Goal: Transaction & Acquisition: Purchase product/service

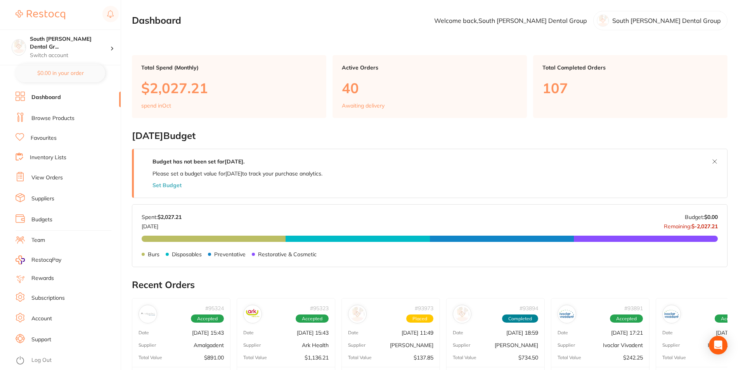
click at [60, 121] on link "Browse Products" at bounding box center [52, 118] width 43 height 8
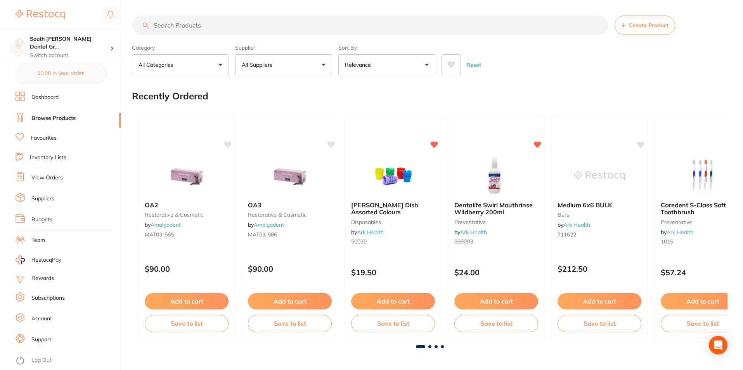
click at [266, 26] on input "search" at bounding box center [370, 25] width 476 height 19
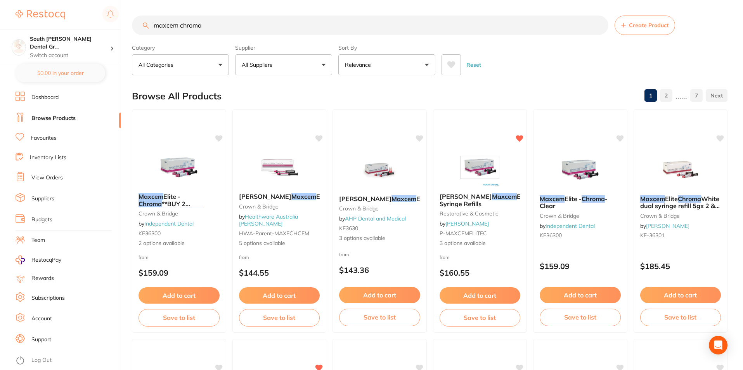
click at [233, 27] on input "maxcem chroma" at bounding box center [370, 25] width 476 height 19
click at [231, 28] on input "maxcem chroma" at bounding box center [370, 25] width 476 height 19
click at [290, 28] on input "maxcem chroma" at bounding box center [370, 25] width 476 height 19
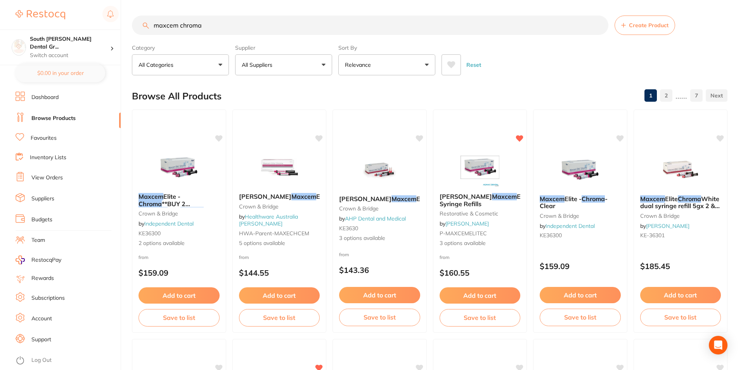
click at [290, 28] on input "maxcem chroma" at bounding box center [370, 25] width 476 height 19
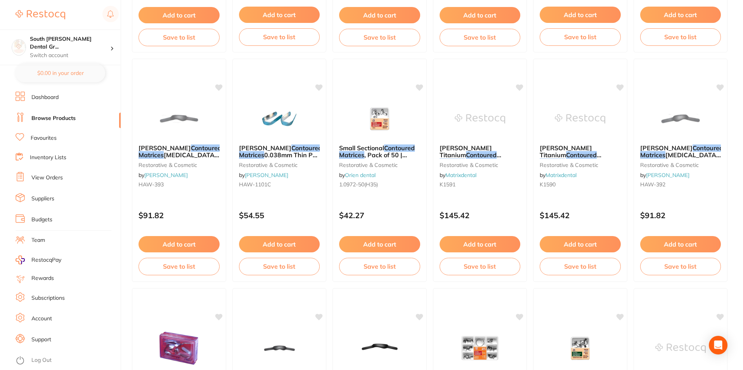
scroll to position [582, 0]
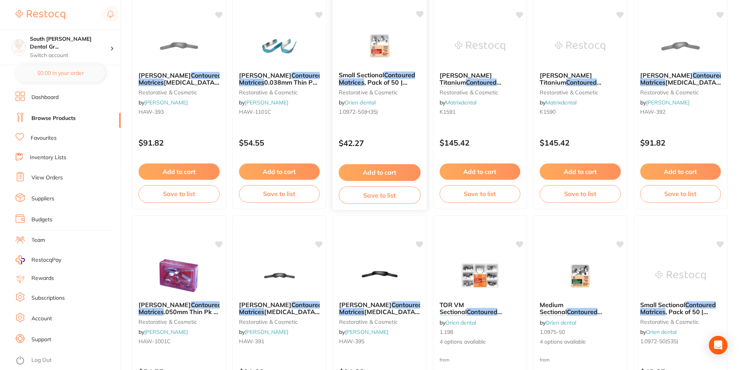
click at [382, 37] on img at bounding box center [379, 45] width 51 height 39
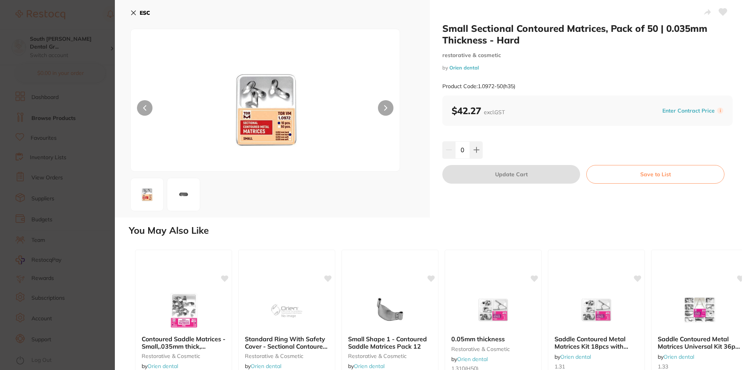
click at [135, 14] on icon at bounding box center [133, 13] width 6 height 6
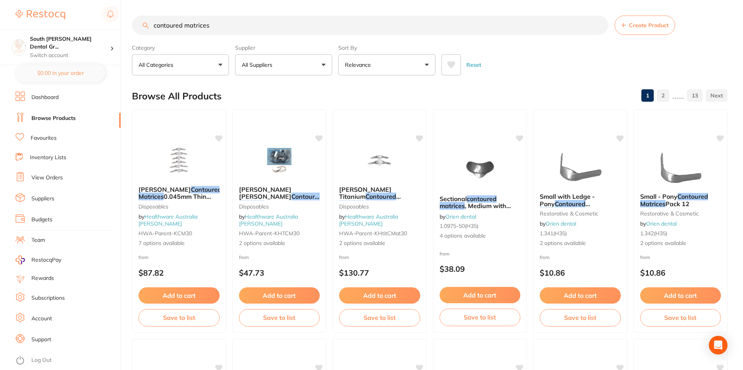
click at [315, 32] on input "contoured matrices" at bounding box center [370, 25] width 476 height 19
type input "contoured matrices large"
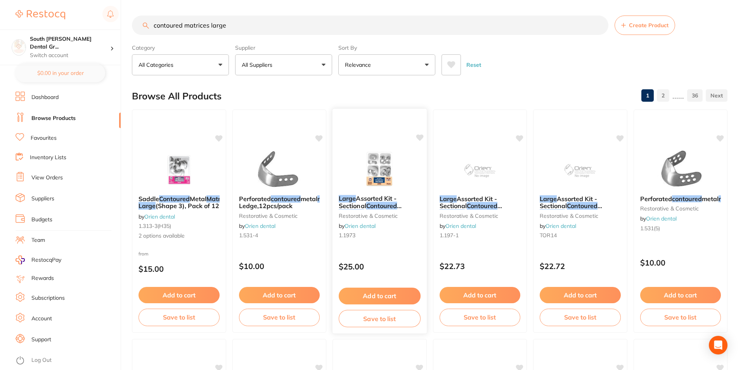
click at [391, 179] on img at bounding box center [379, 168] width 51 height 39
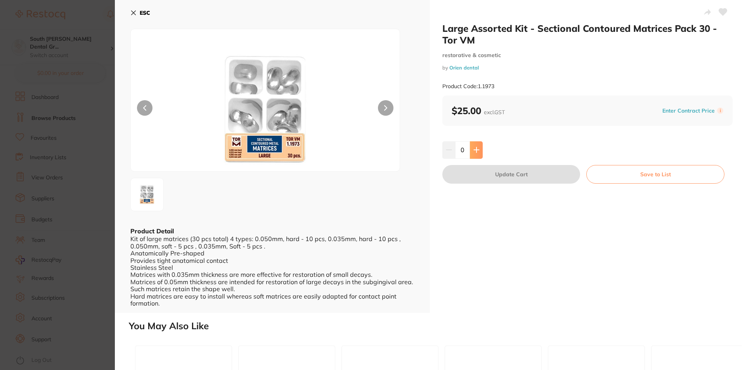
click at [475, 150] on icon at bounding box center [476, 149] width 5 height 5
type input "1"
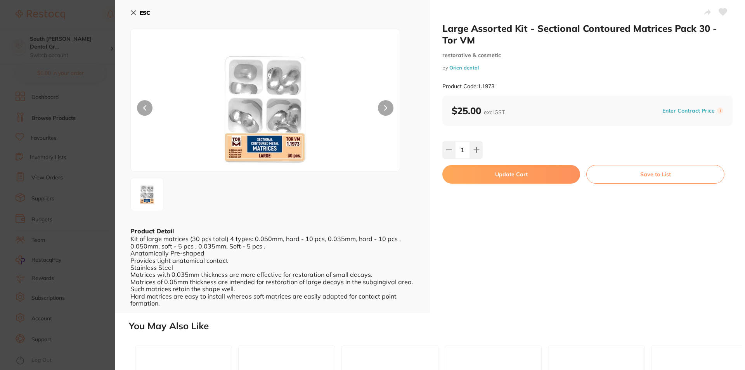
click at [530, 174] on button "Update Cart" at bounding box center [511, 174] width 138 height 19
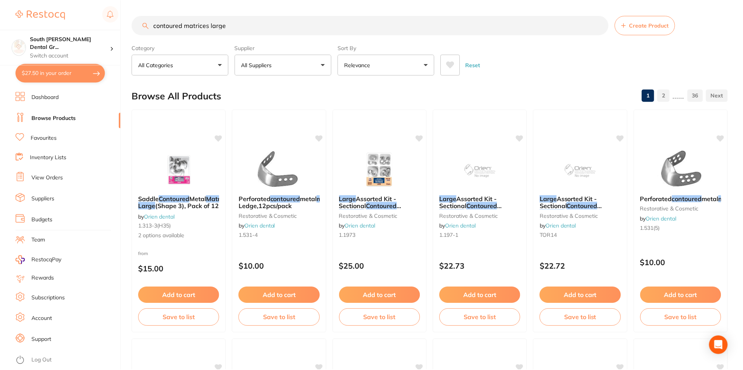
scroll to position [3, 0]
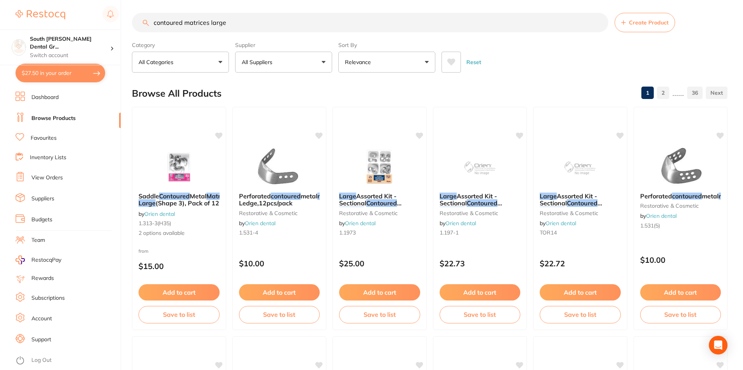
click at [61, 180] on link "View Orders" at bounding box center [46, 178] width 31 height 8
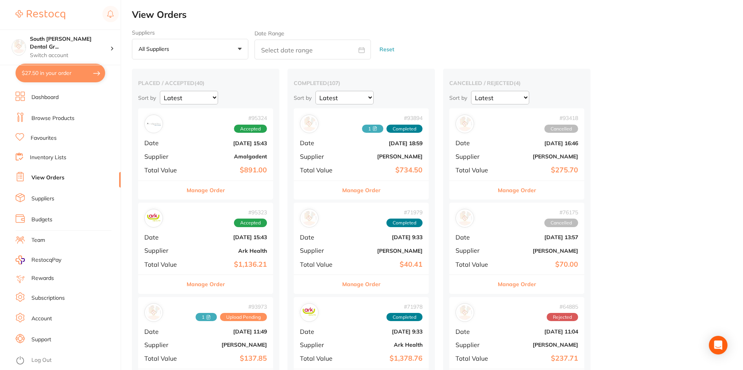
click at [241, 49] on button "All suppliers +0" at bounding box center [190, 49] width 116 height 21
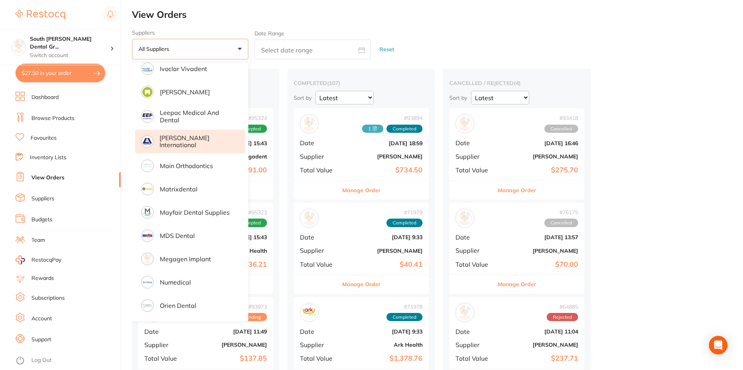
scroll to position [621, 0]
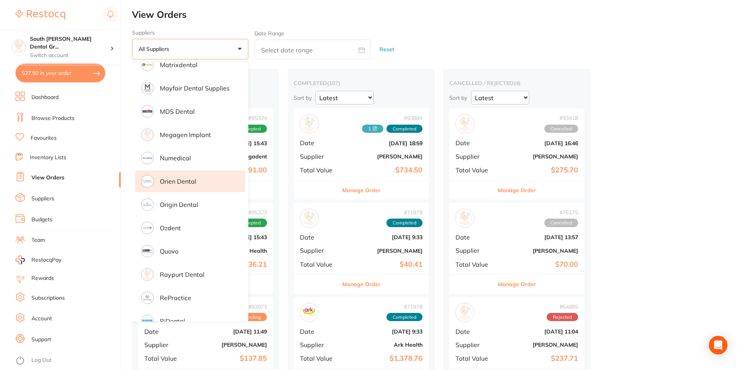
click at [187, 178] on p "Orien dental" at bounding box center [178, 181] width 36 height 7
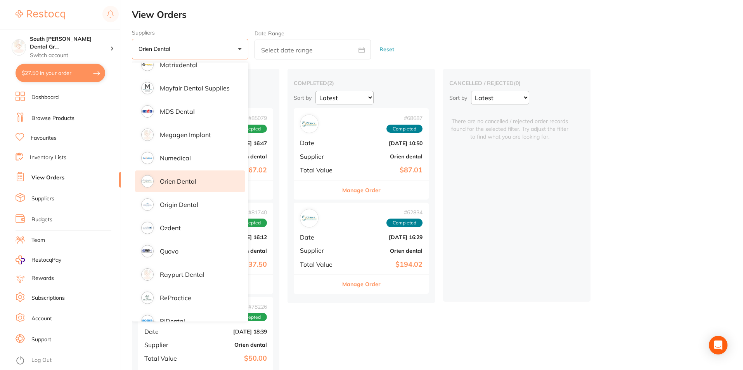
click at [189, 184] on li "Orien dental" at bounding box center [190, 181] width 110 height 22
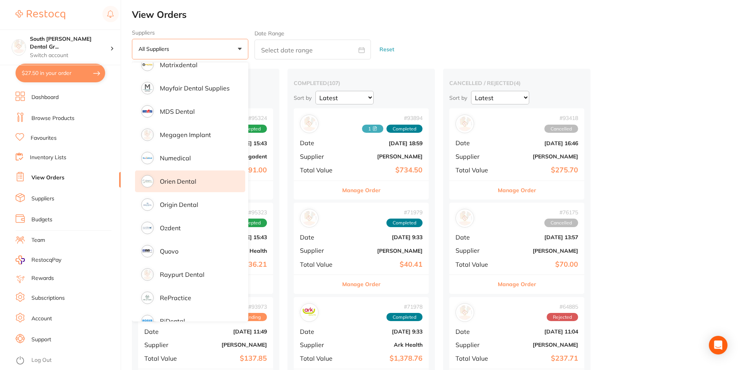
click at [189, 182] on p "Orien dental" at bounding box center [178, 181] width 36 height 7
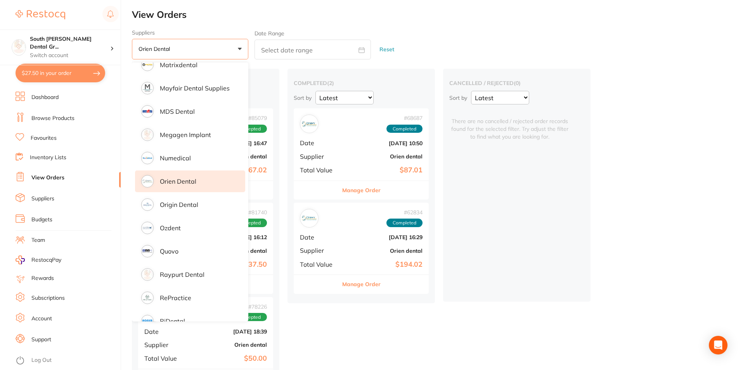
click at [701, 182] on div "placed / accepted ( 4 ) Sort by Latest Notification # 85079 Accepted Date [DATE…" at bounding box center [437, 280] width 611 height 422
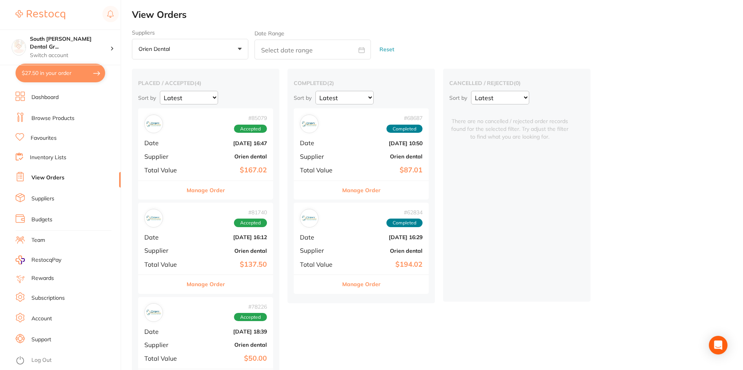
click at [215, 147] on div "# 85079 Accepted Date [DATE] 16:47 Supplier Orien dental Total Value $167.02" at bounding box center [205, 144] width 135 height 72
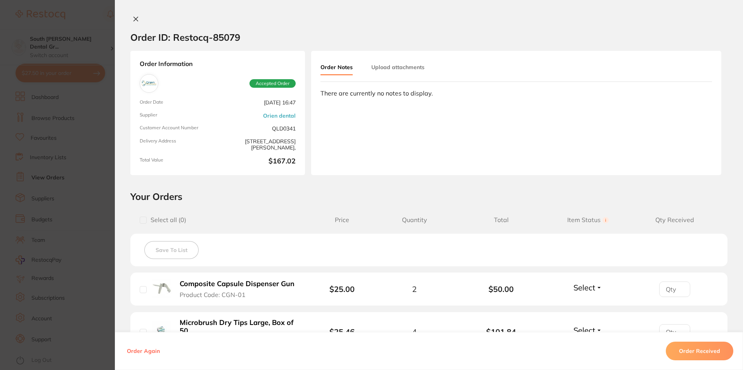
click at [134, 26] on div "Order ID: Restocq- 85079" at bounding box center [185, 37] width 110 height 27
click at [133, 22] on button at bounding box center [135, 20] width 11 height 8
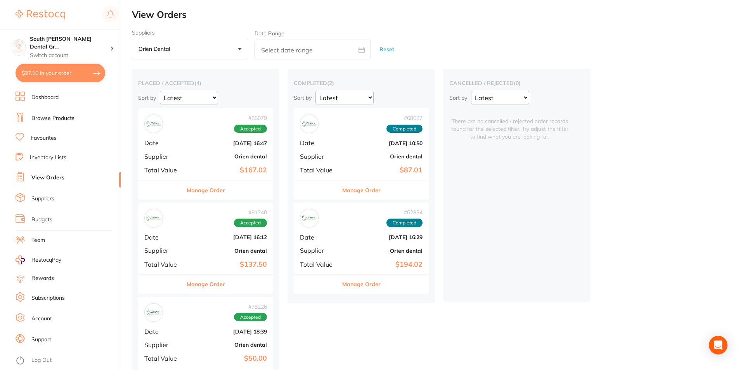
click at [219, 232] on div "# 81740 Accepted Date [DATE] 16:12 Supplier Orien dental Total Value $137.50" at bounding box center [205, 238] width 135 height 72
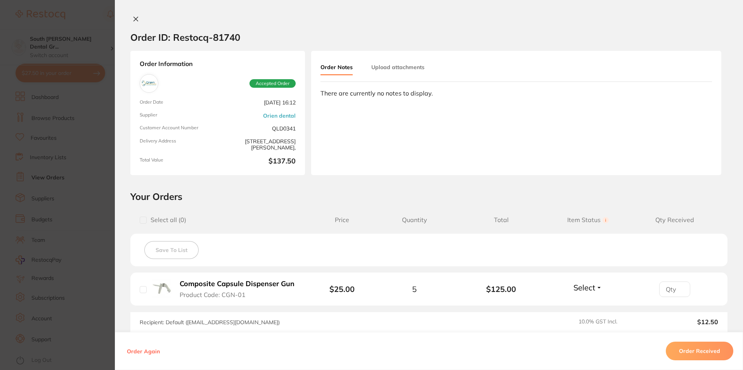
click at [134, 22] on icon at bounding box center [136, 19] width 6 height 6
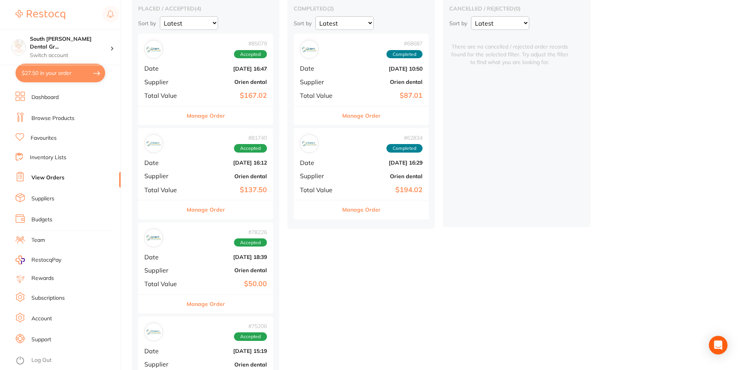
scroll to position [116, 0]
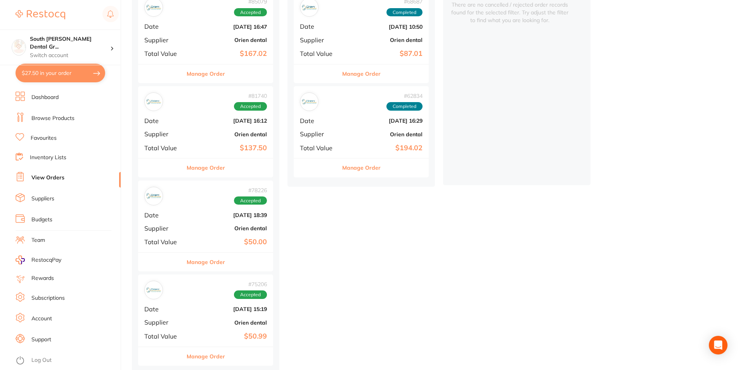
click at [216, 229] on b "Orien dental" at bounding box center [228, 228] width 78 height 6
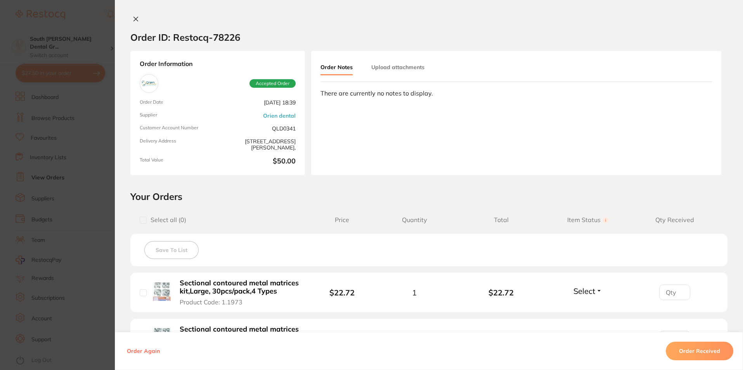
click at [130, 18] on button at bounding box center [135, 20] width 11 height 8
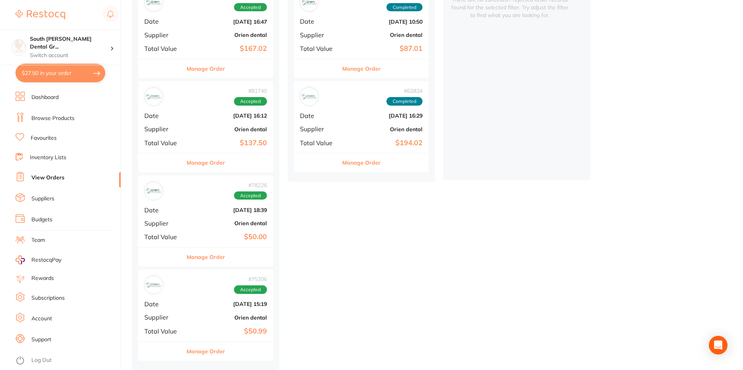
scroll to position [123, 0]
click at [220, 287] on div "# 75206 Accepted" at bounding box center [205, 284] width 123 height 19
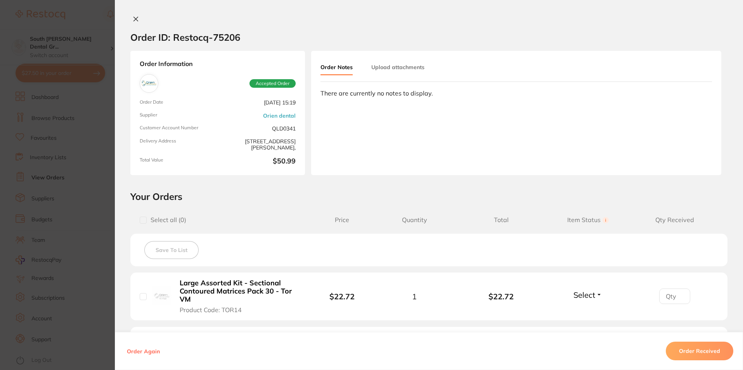
click at [138, 17] on button at bounding box center [135, 20] width 11 height 8
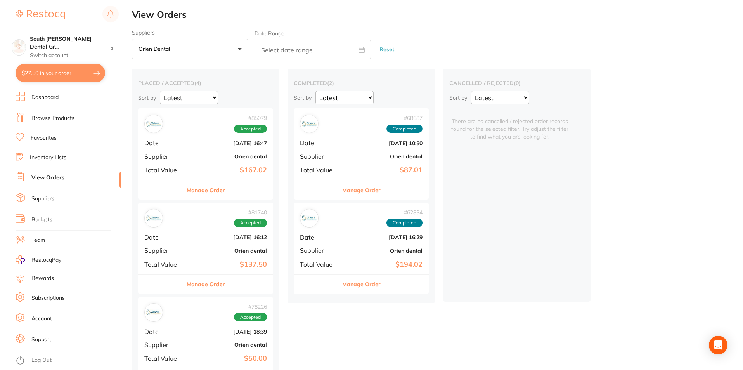
click at [60, 72] on button "$27.50 in your order" at bounding box center [61, 73] width 90 height 19
checkbox input "true"
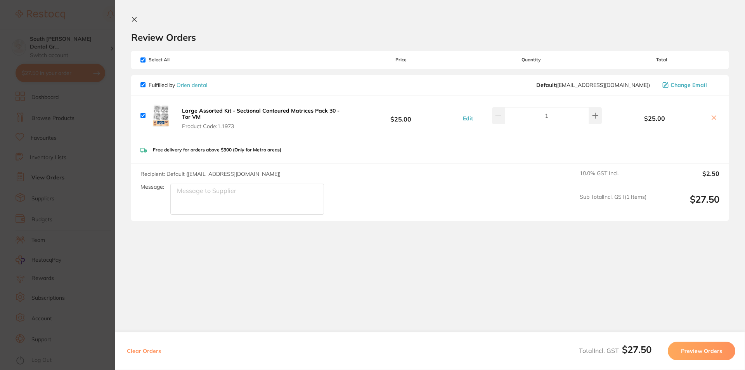
click at [134, 22] on icon at bounding box center [134, 19] width 6 height 6
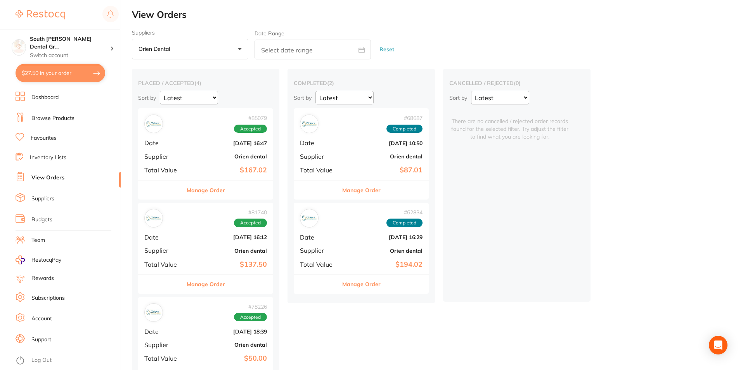
click at [61, 116] on link "Browse Products" at bounding box center [52, 118] width 43 height 8
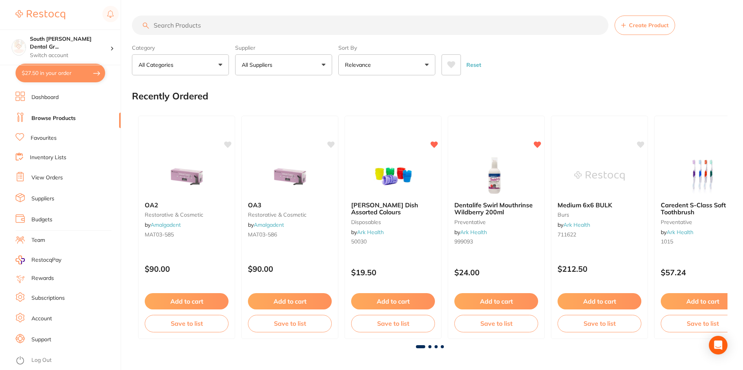
click at [250, 27] on input "search" at bounding box center [370, 25] width 476 height 19
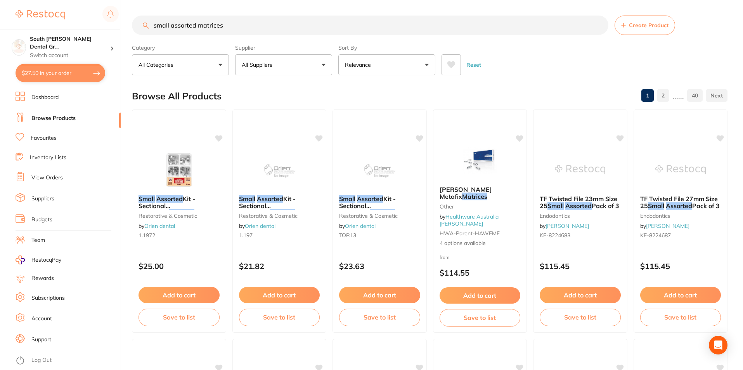
type input "small assorted matrices"
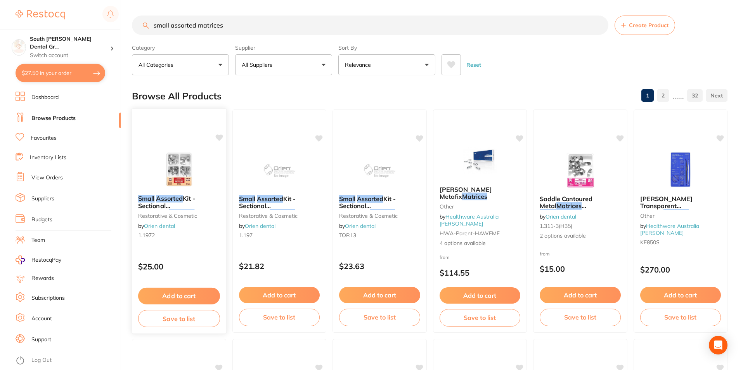
drag, startPoint x: 182, startPoint y: 178, endPoint x: 280, endPoint y: 185, distance: 98.4
click at [182, 178] on img at bounding box center [179, 169] width 50 height 39
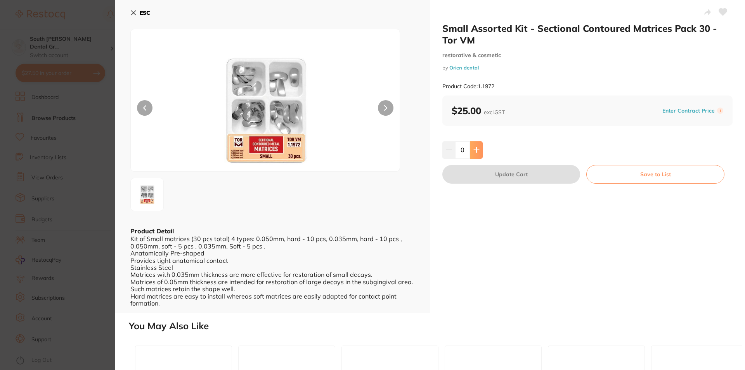
click at [476, 154] on button at bounding box center [476, 149] width 13 height 17
type input "1"
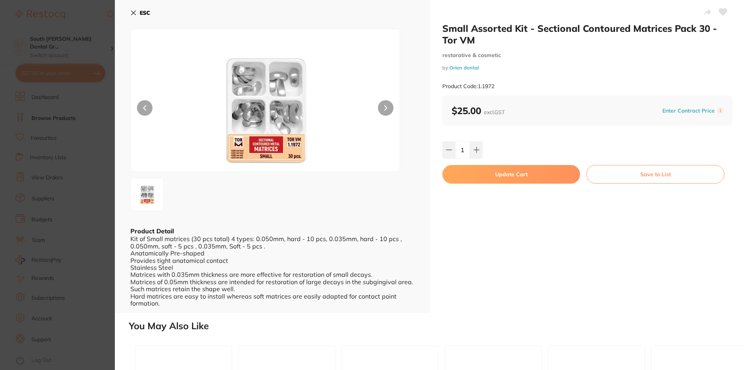
click at [535, 176] on button "Update Cart" at bounding box center [511, 174] width 138 height 19
checkbox input "false"
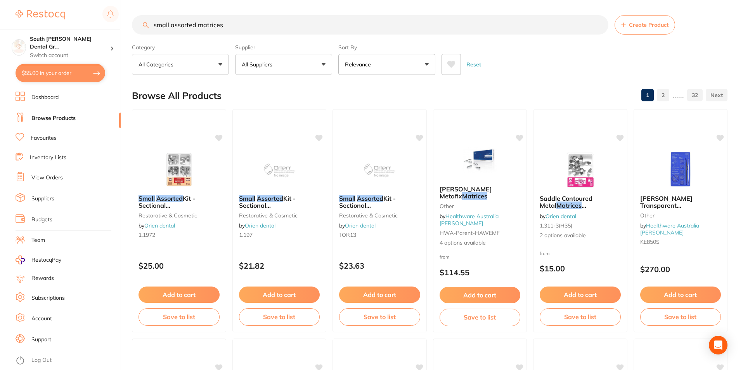
drag, startPoint x: 58, startPoint y: 74, endPoint x: 66, endPoint y: 76, distance: 7.5
click at [58, 75] on button "$55.00 in your order" at bounding box center [61, 73] width 90 height 19
checkbox input "true"
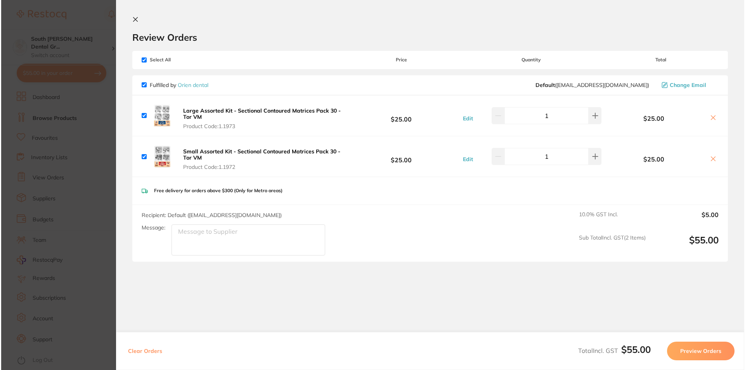
scroll to position [0, 0]
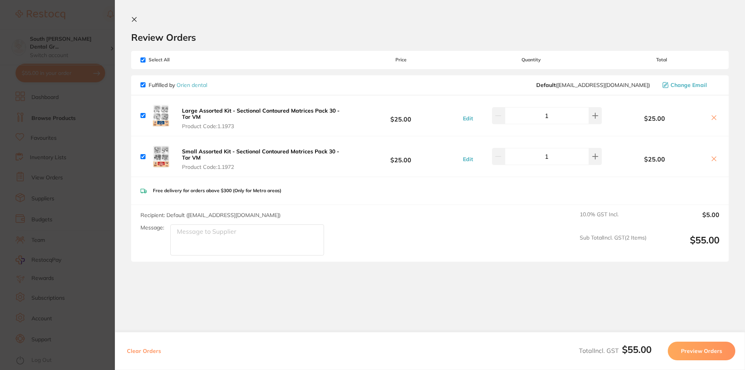
click at [132, 18] on icon at bounding box center [134, 19] width 6 height 6
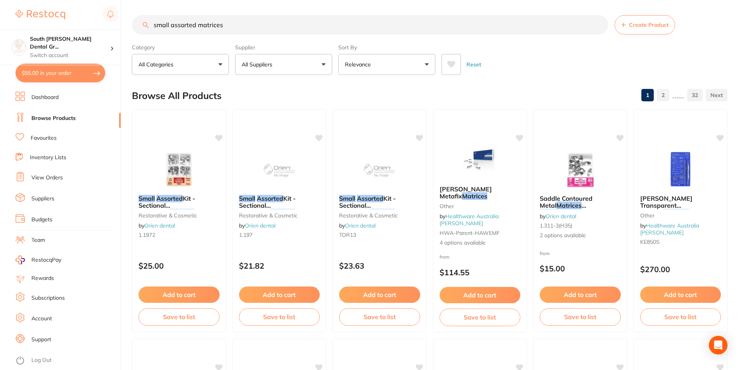
click at [231, 20] on input "small assorted matrices" at bounding box center [370, 24] width 476 height 19
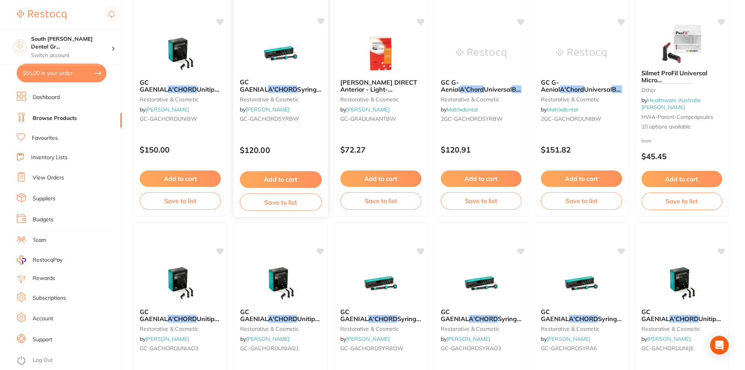
scroll to position [0, 0]
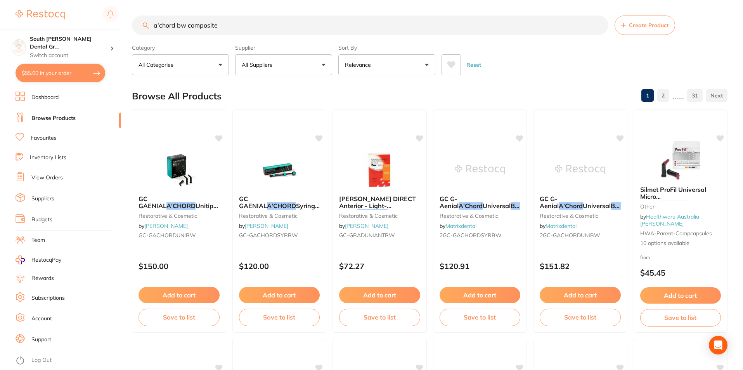
click at [361, 21] on input "a'chord bw composite" at bounding box center [370, 25] width 476 height 19
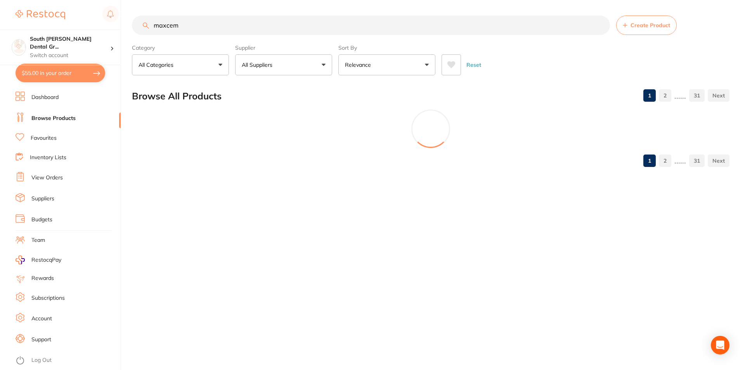
type input "maxcem"
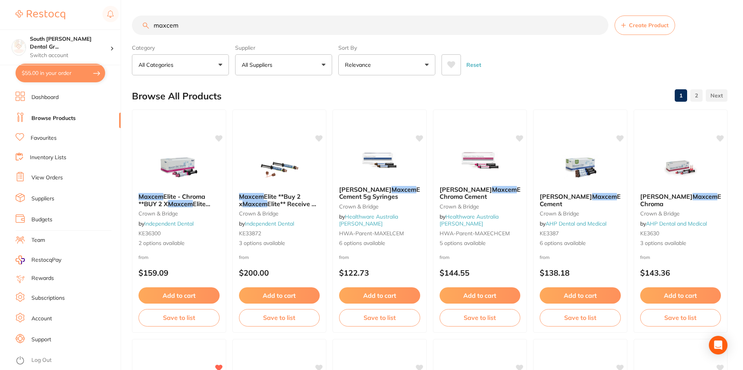
click at [81, 72] on button "$55.00 in your order" at bounding box center [61, 73] width 90 height 19
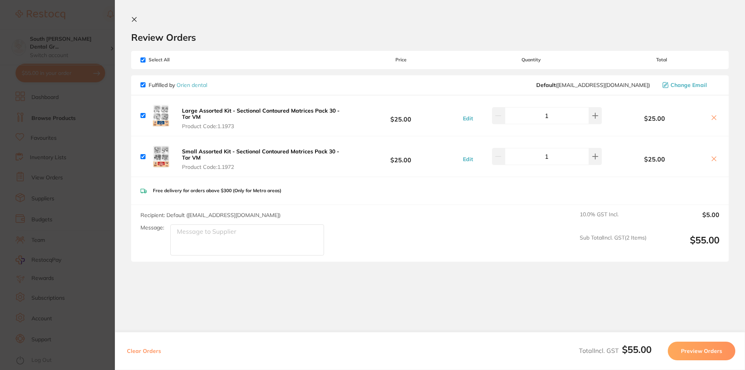
click at [699, 350] on button "Preview Orders" at bounding box center [701, 350] width 67 height 19
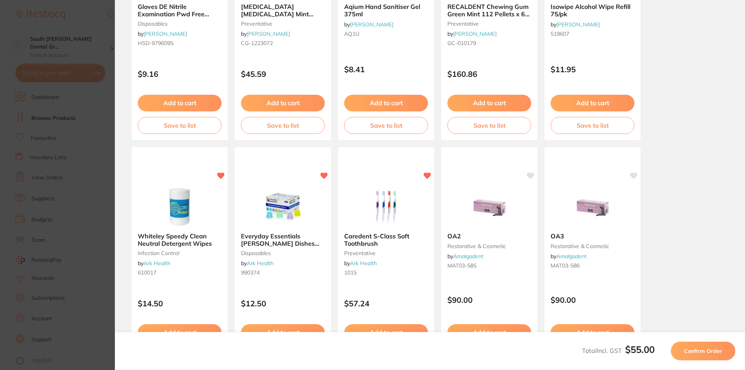
scroll to position [204, 0]
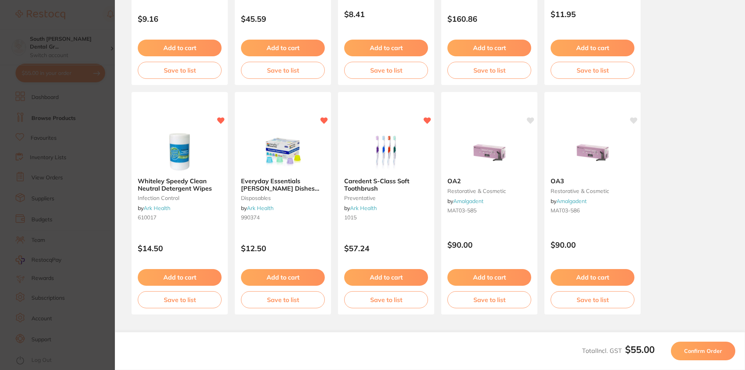
click at [715, 348] on span "Confirm Order" at bounding box center [703, 350] width 38 height 7
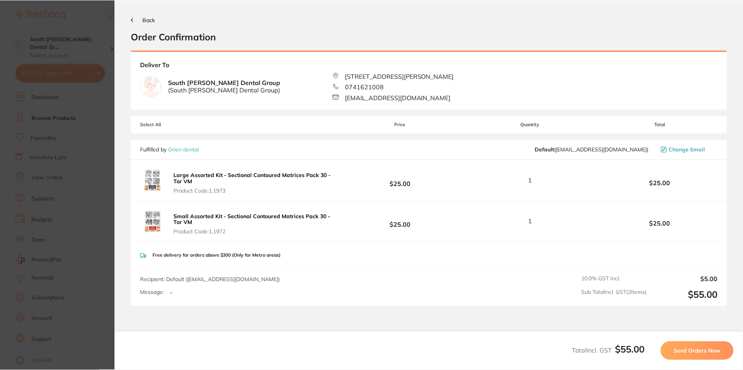
scroll to position [0, 0]
click at [701, 350] on span "Send Orders Now" at bounding box center [698, 350] width 47 height 7
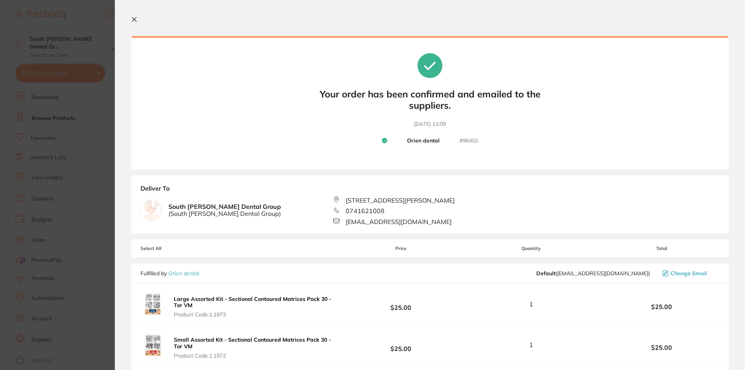
click at [133, 19] on icon at bounding box center [134, 19] width 6 height 6
